Goal: Information Seeking & Learning: Learn about a topic

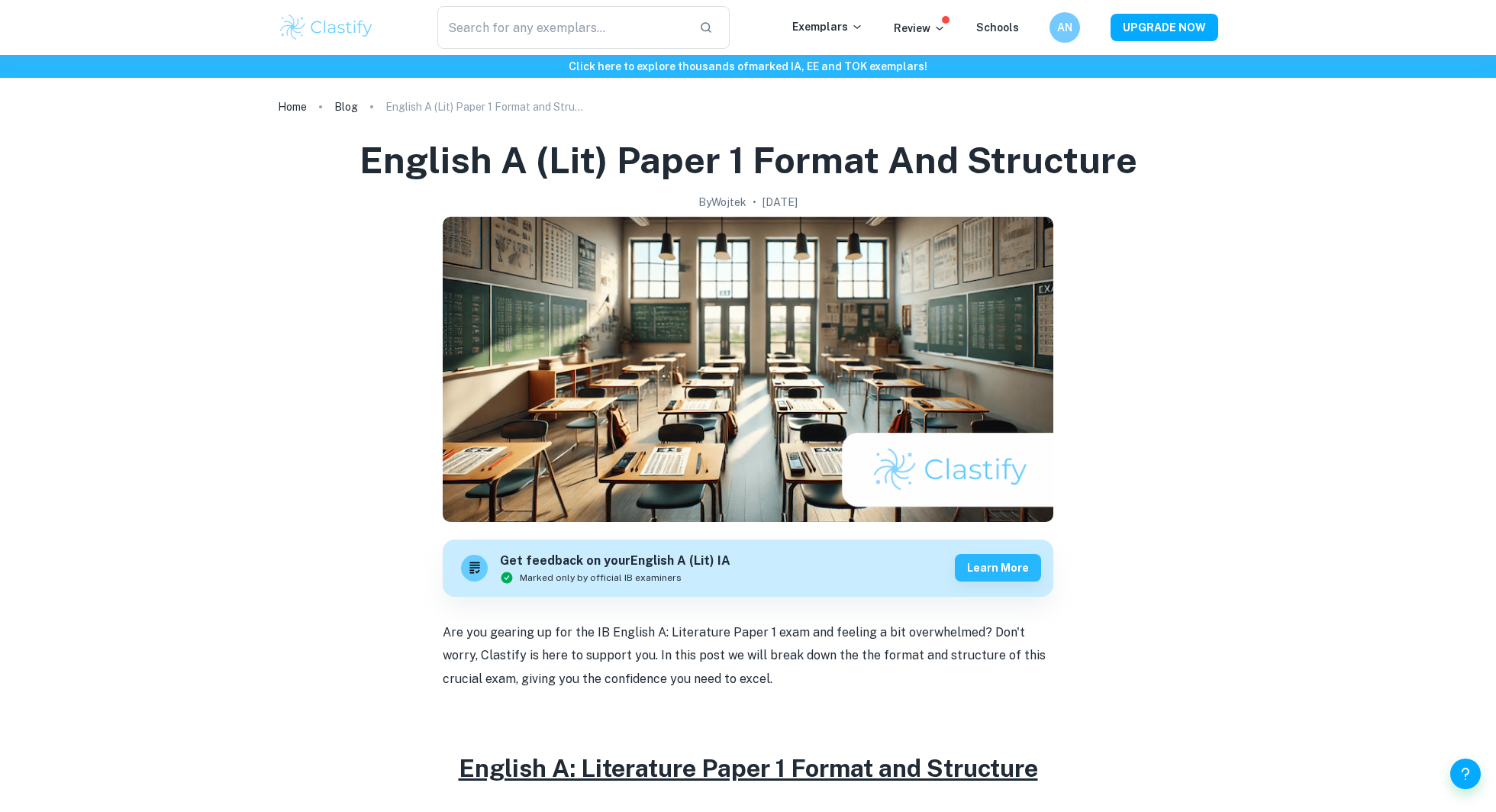
scroll to position [713, 0]
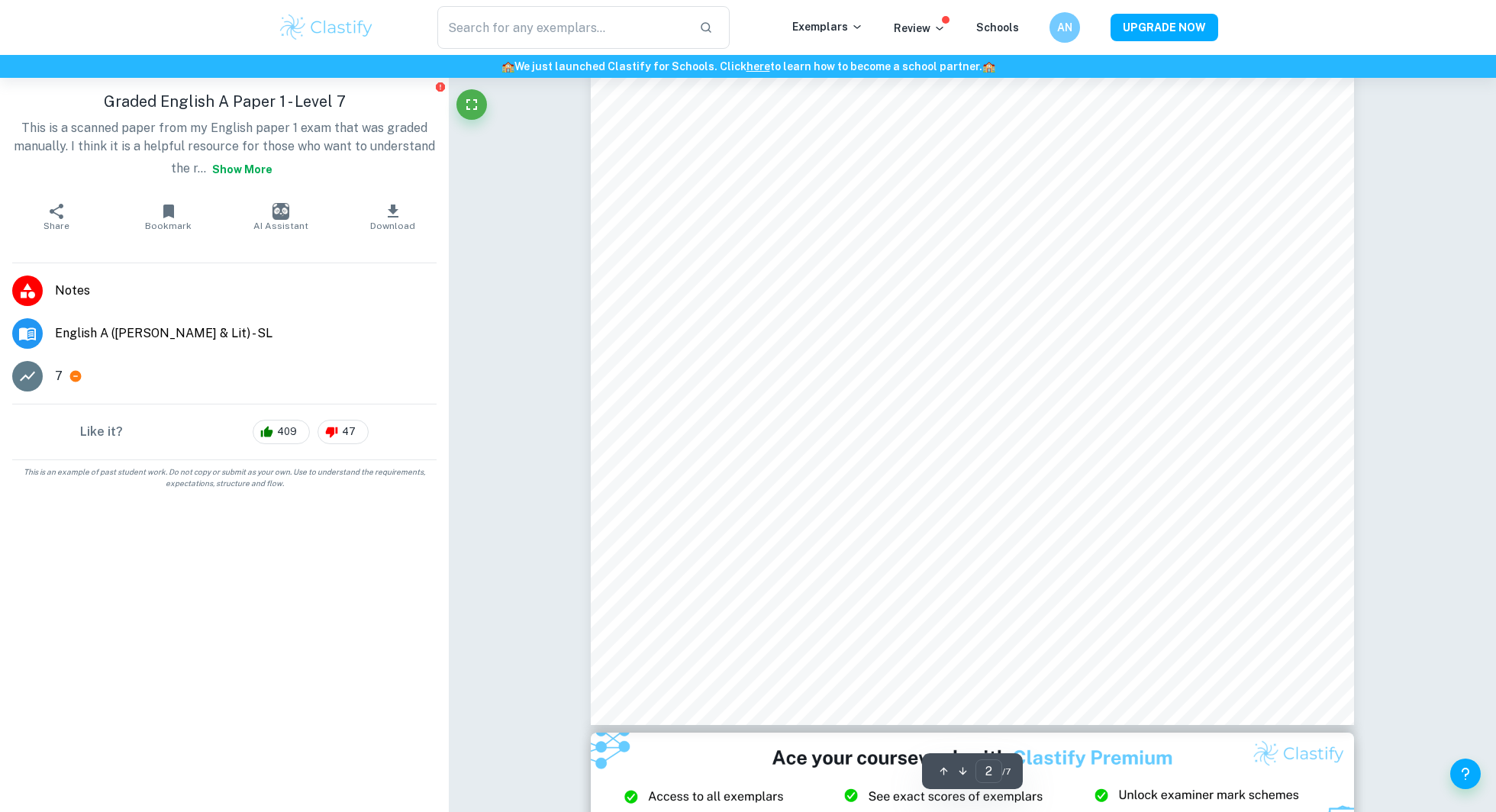
scroll to position [2161, 0]
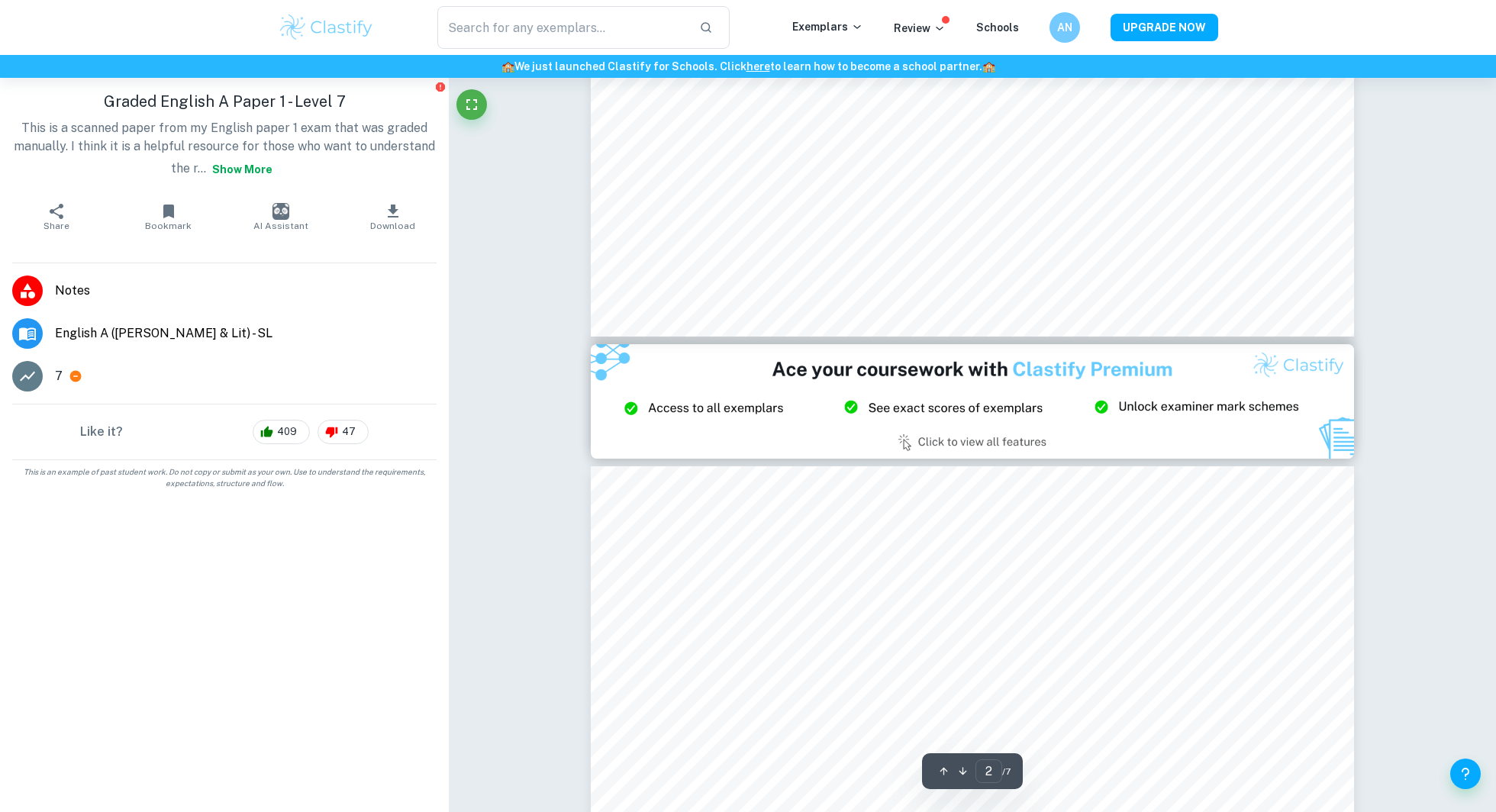
type input "3"
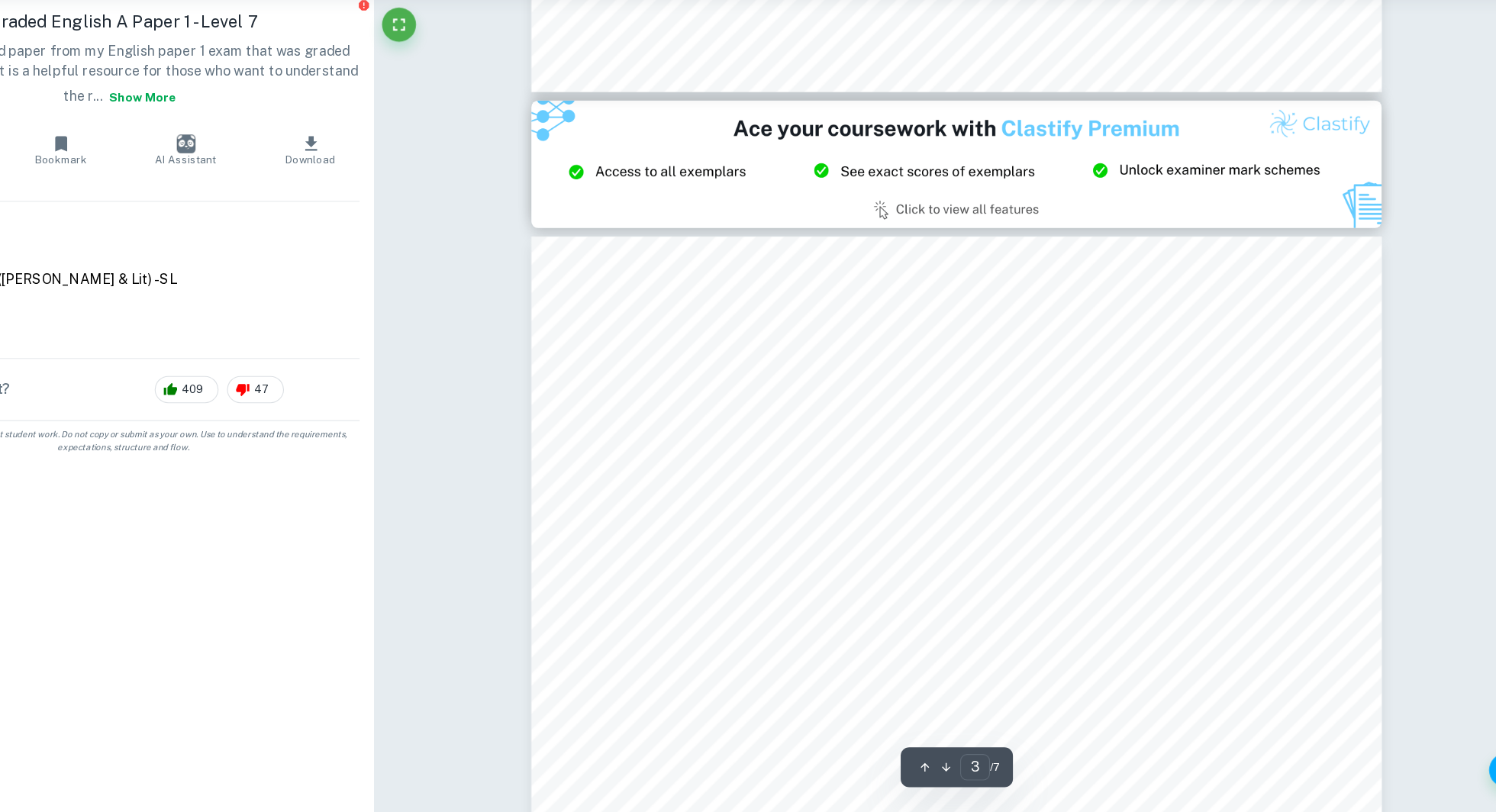
scroll to position [2225, 0]
